Goal: Task Accomplishment & Management: Manage account settings

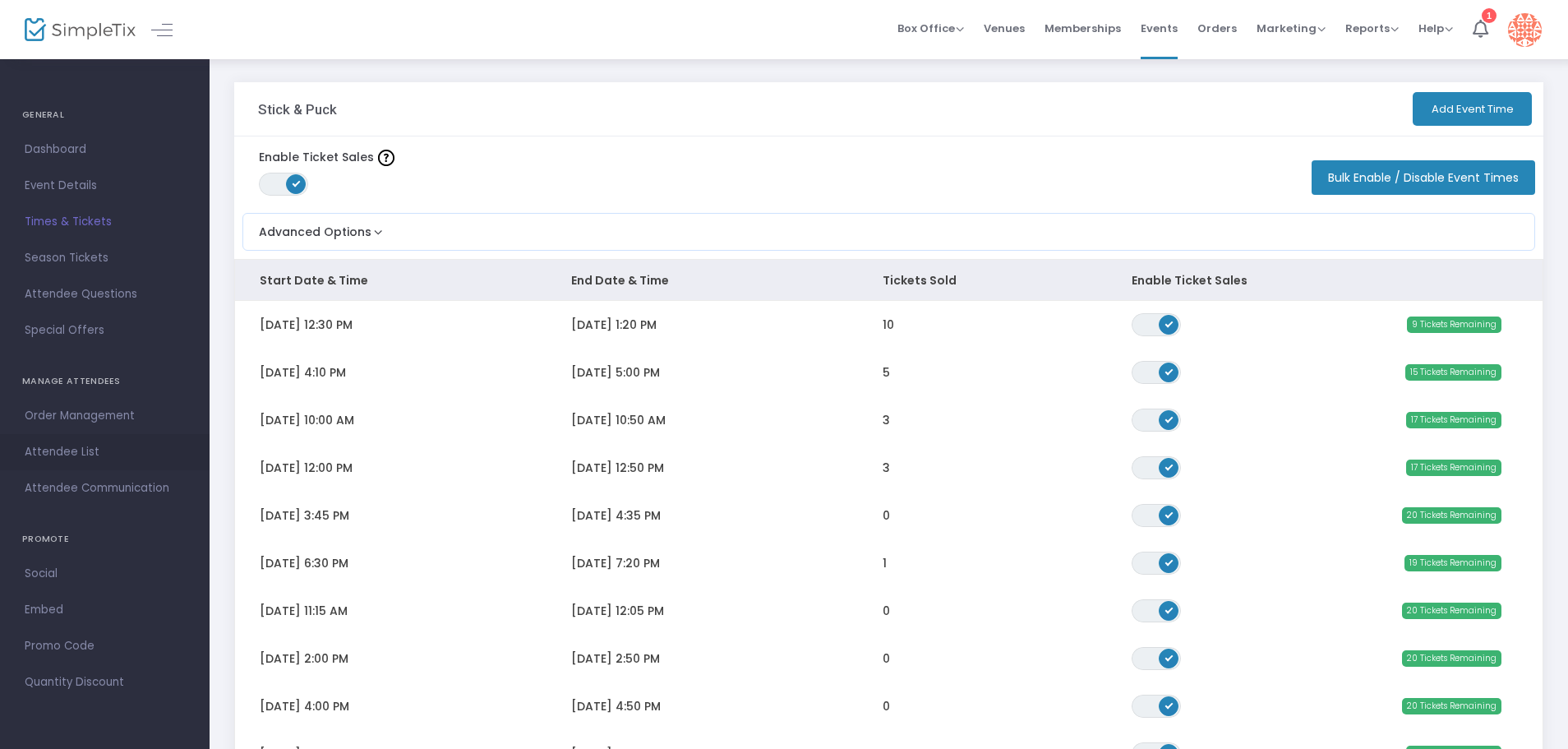
click at [87, 458] on span "Attendee List" at bounding box center [105, 452] width 161 height 21
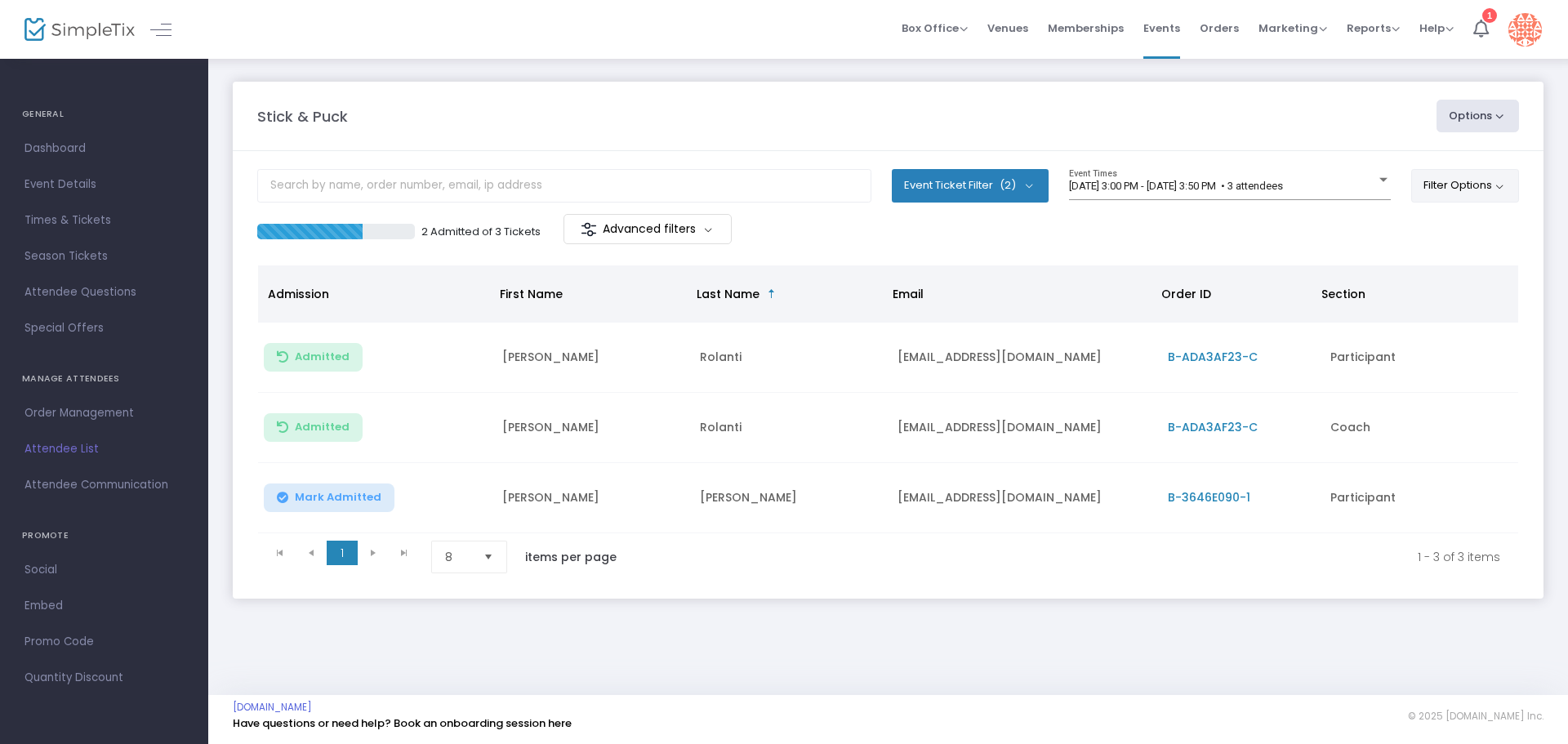
click at [1427, 186] on button "Filter Options" at bounding box center [1465, 185] width 108 height 32
click at [1301, 225] on span "ON OFF" at bounding box center [1279, 232] width 49 height 23
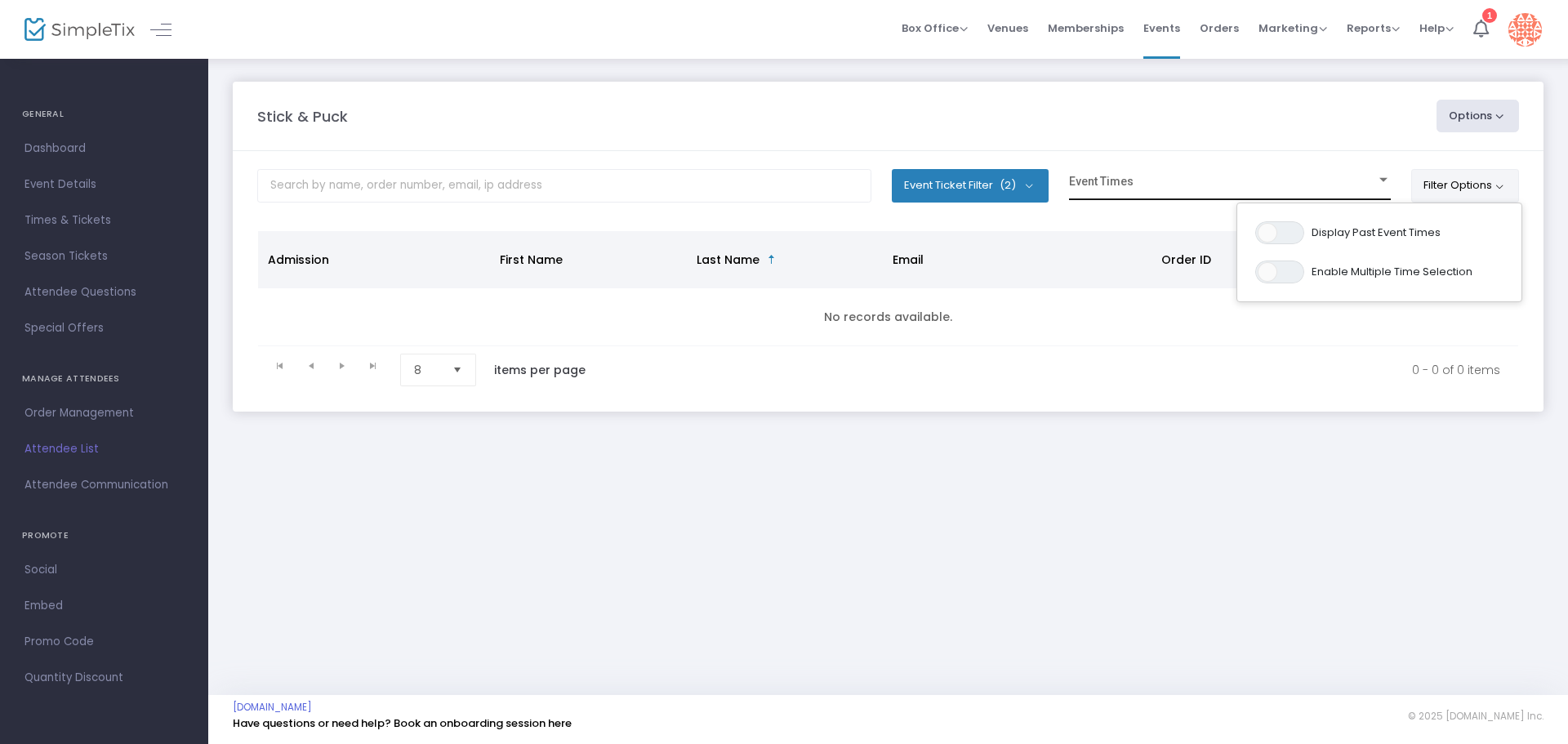
click at [1288, 176] on div "Event Times" at bounding box center [1229, 184] width 322 height 31
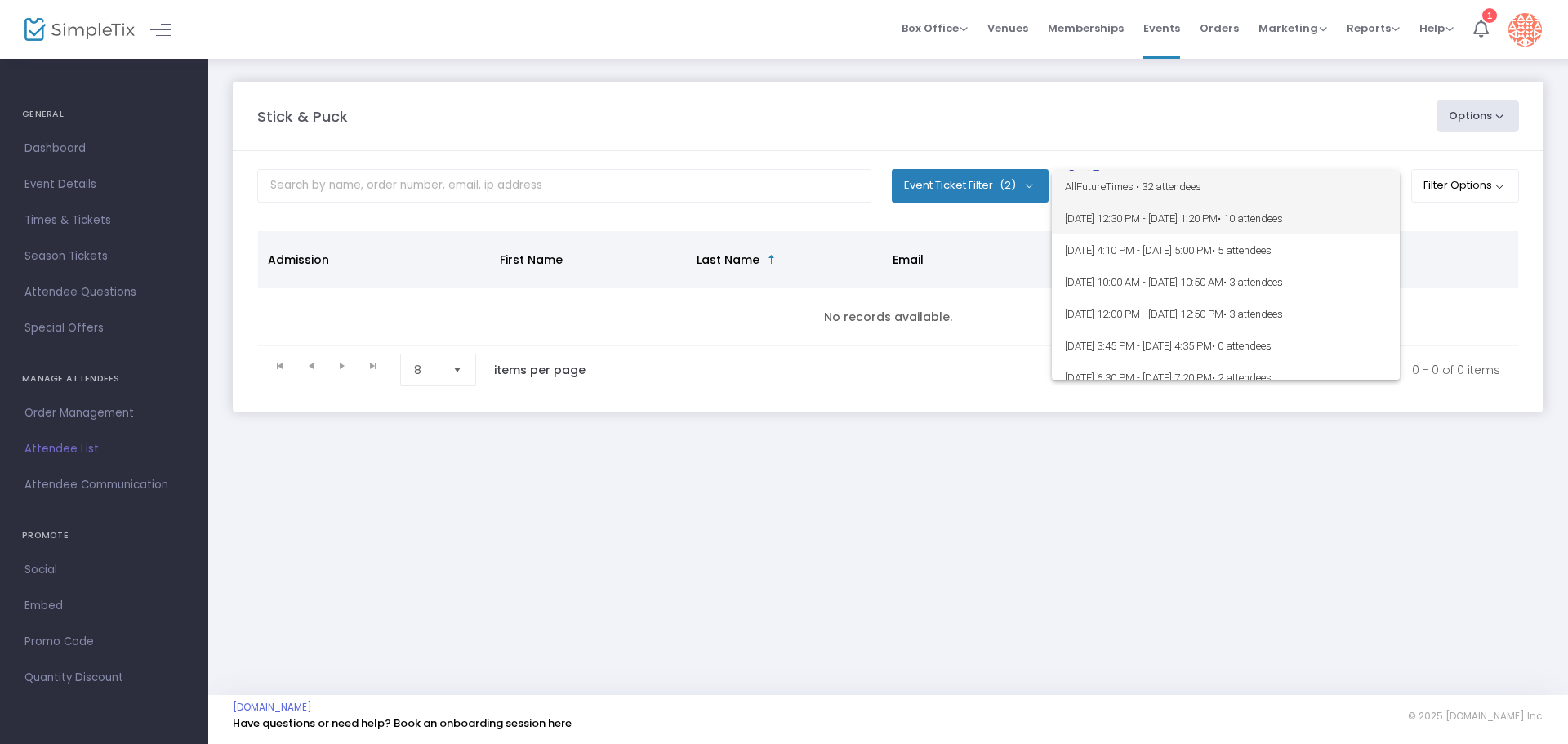
click at [1159, 221] on span "[DATE] 12:30 PM - [DATE] 1:20 PM • 10 attendees" at bounding box center [1225, 218] width 322 height 32
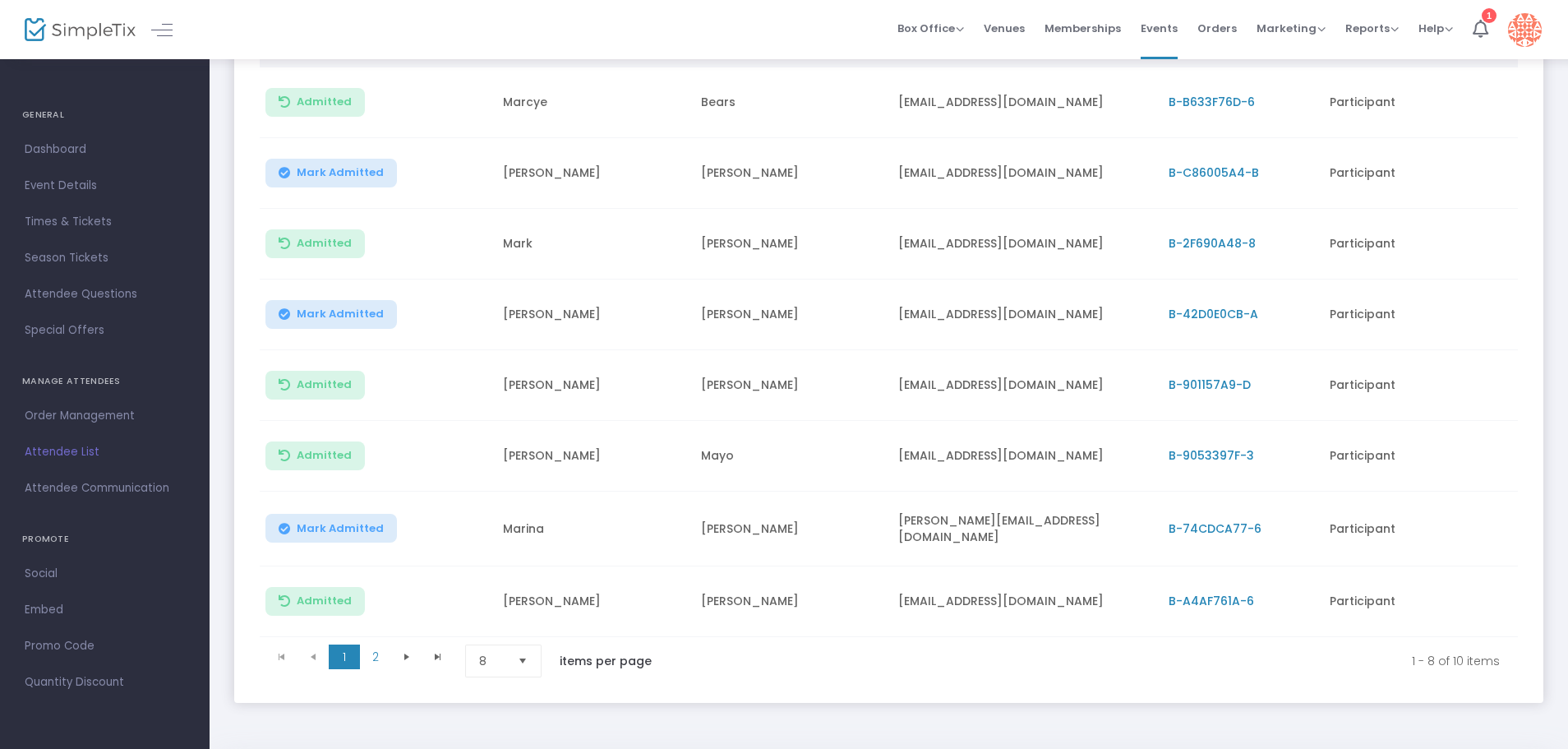
scroll to position [273, 0]
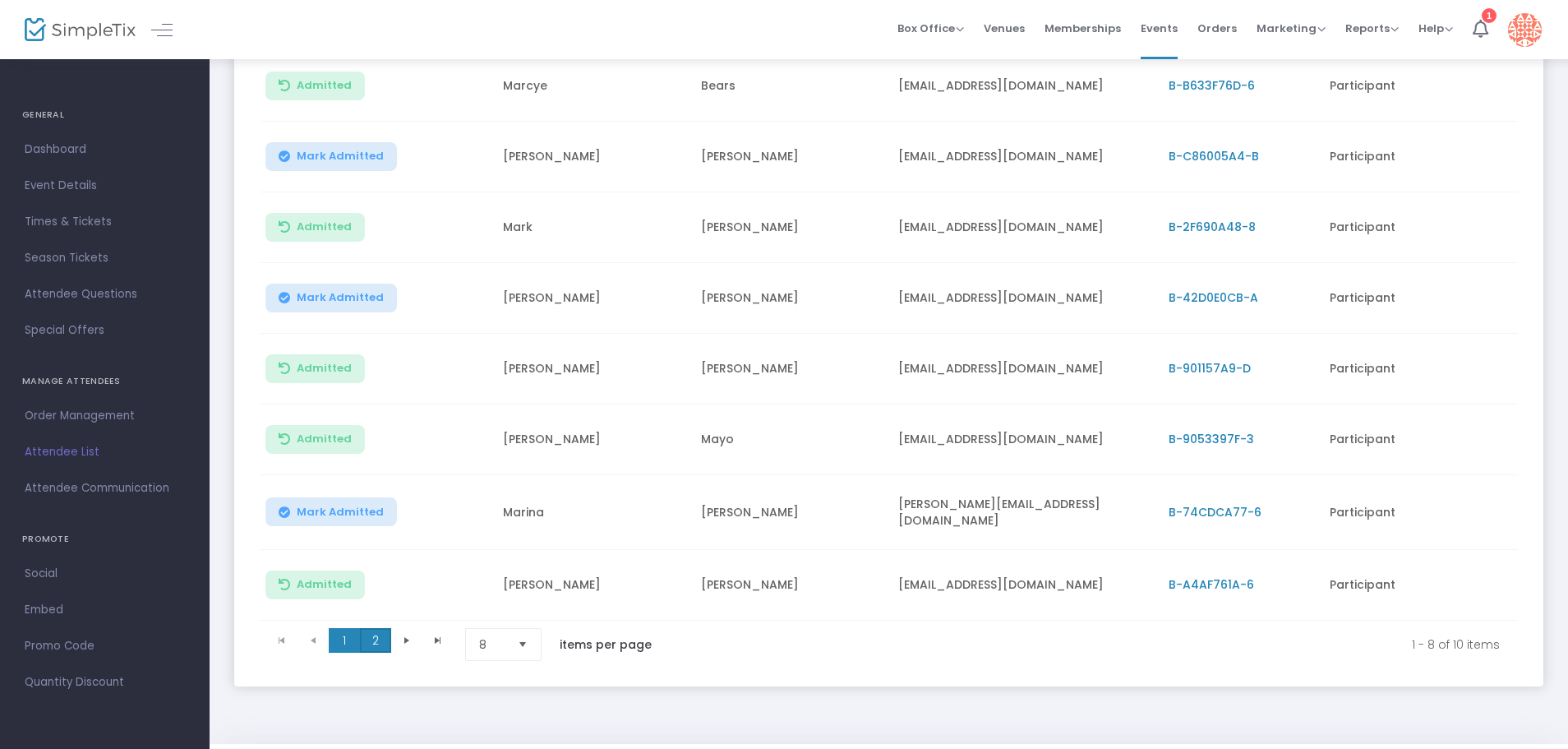
click at [383, 641] on span "2" at bounding box center [376, 640] width 32 height 25
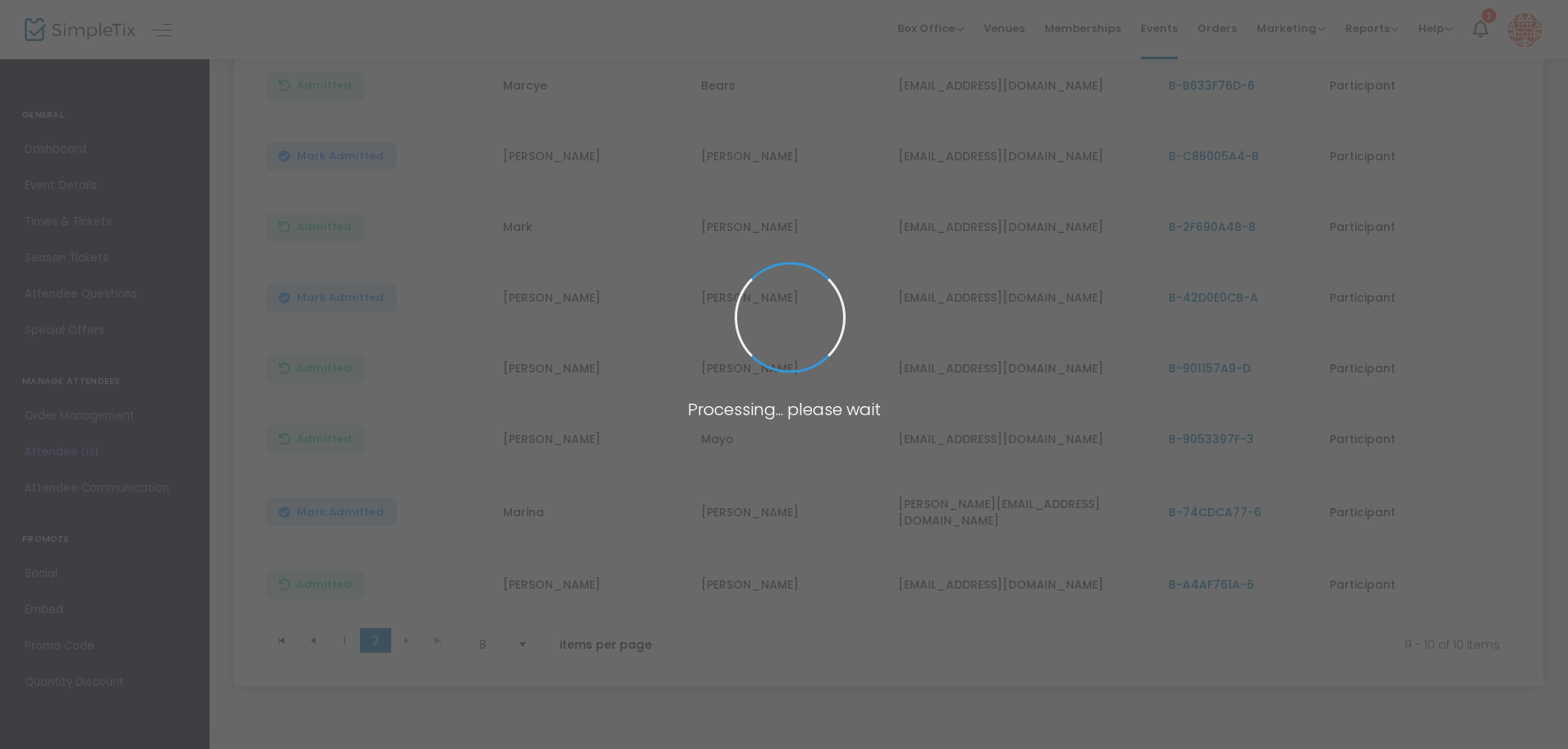
scroll to position [0, 0]
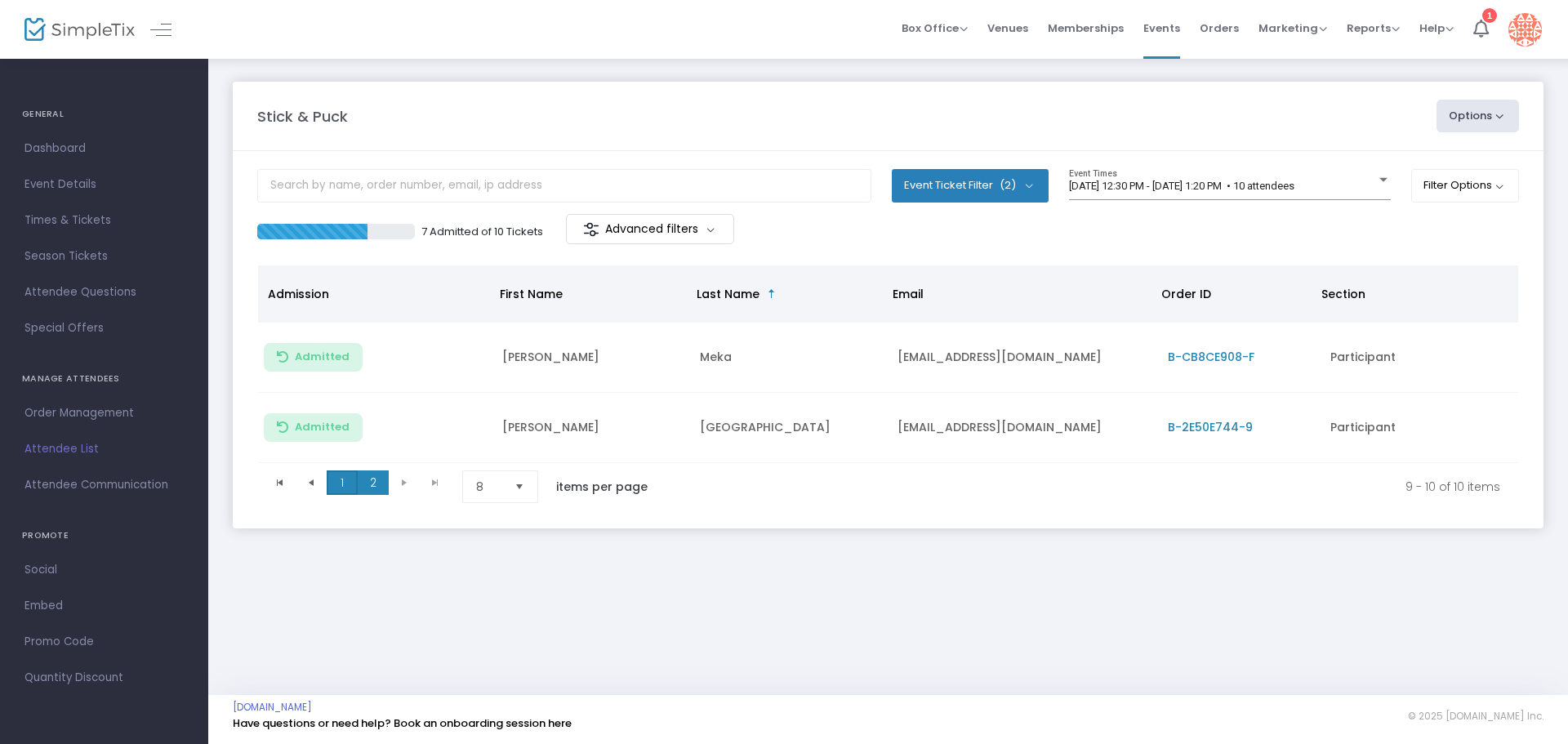
click at [342, 480] on span "1" at bounding box center [342, 482] width 31 height 25
